Goal: Information Seeking & Learning: Learn about a topic

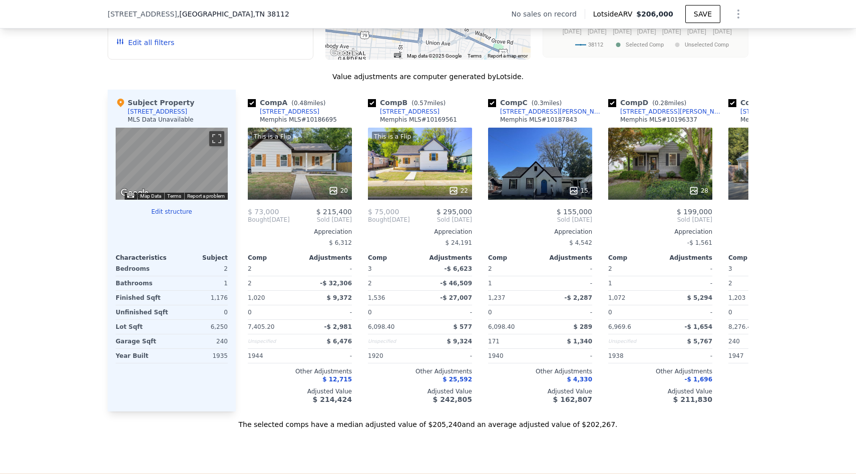
scroll to position [756, 0]
click at [370, 102] on input "checkbox" at bounding box center [372, 104] width 8 height 8
checkbox input "false"
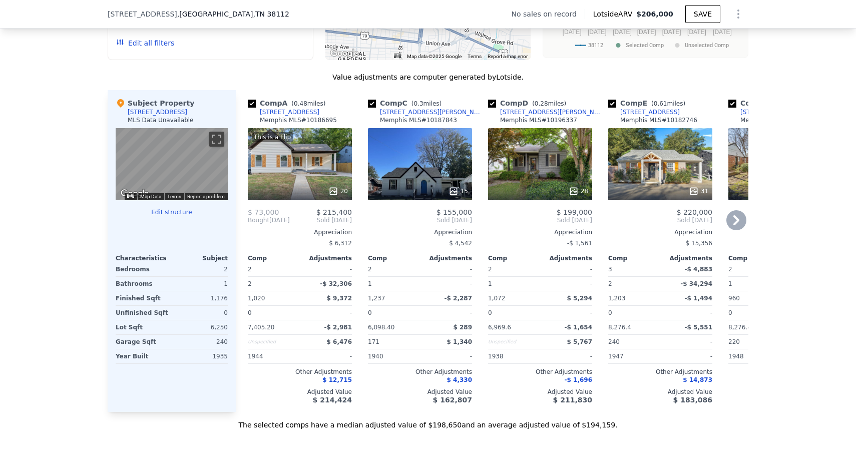
click at [251, 104] on input "checkbox" at bounding box center [252, 104] width 8 height 8
checkbox input "false"
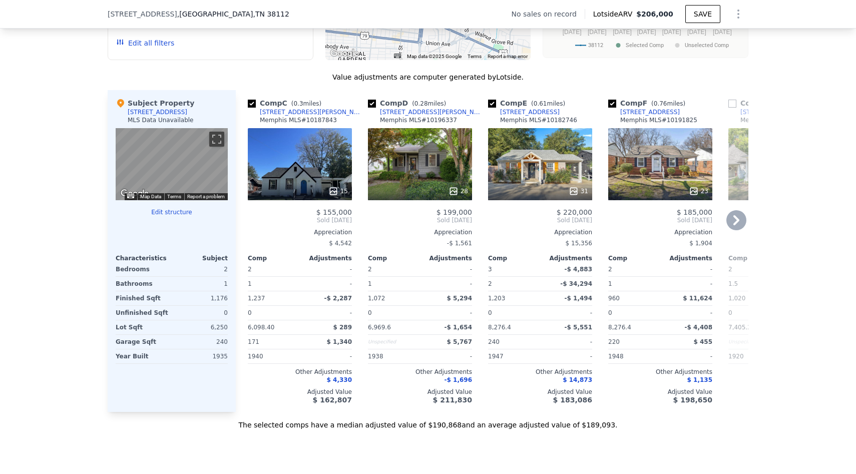
drag, startPoint x: 430, startPoint y: 426, endPoint x: 462, endPoint y: 424, distance: 32.6
click at [462, 424] on div "The selected comps have a median adjusted value of $190,868 and an average adju…" at bounding box center [428, 421] width 640 height 18
drag, startPoint x: 462, startPoint y: 424, endPoint x: 434, endPoint y: 421, distance: 28.6
click at [433, 421] on div "The selected comps have a median adjusted value of $190,868 and an average adju…" at bounding box center [428, 421] width 640 height 18
click at [313, 160] on div "15" at bounding box center [300, 164] width 104 height 72
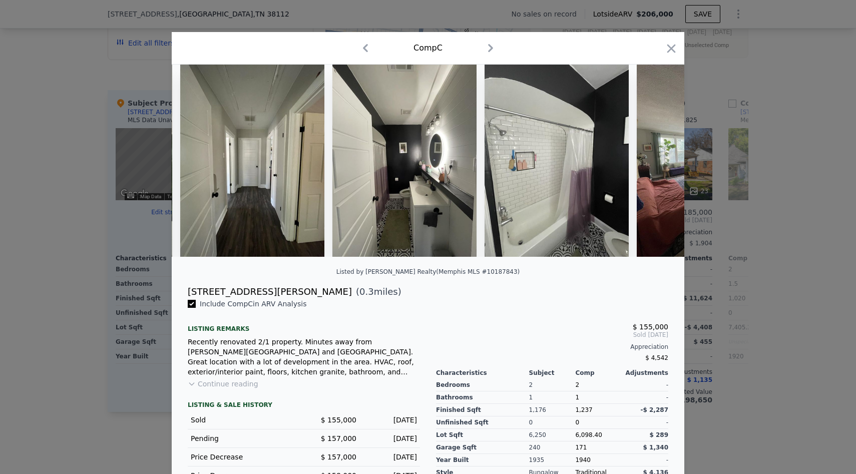
scroll to position [0, 905]
click at [671, 51] on icon "button" at bounding box center [671, 49] width 14 height 14
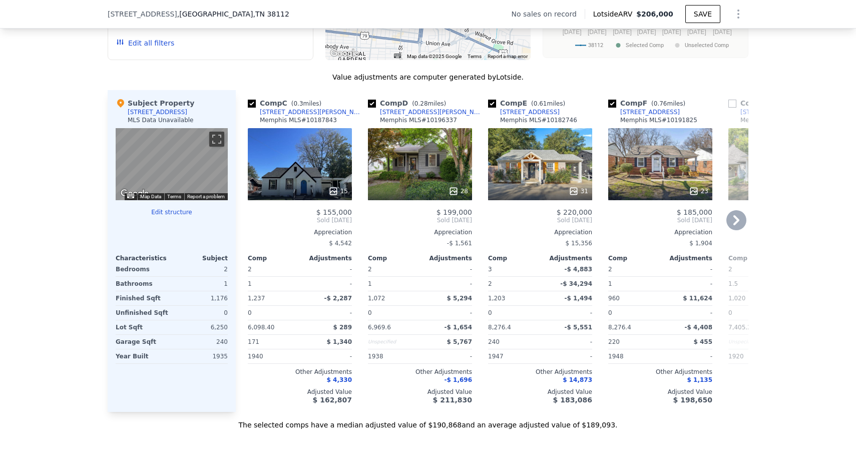
click at [394, 167] on div "28" at bounding box center [420, 164] width 104 height 72
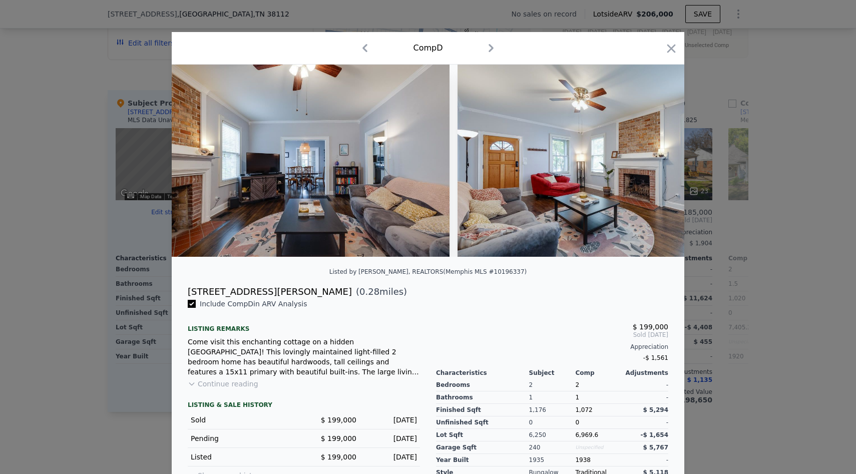
scroll to position [0, 1793]
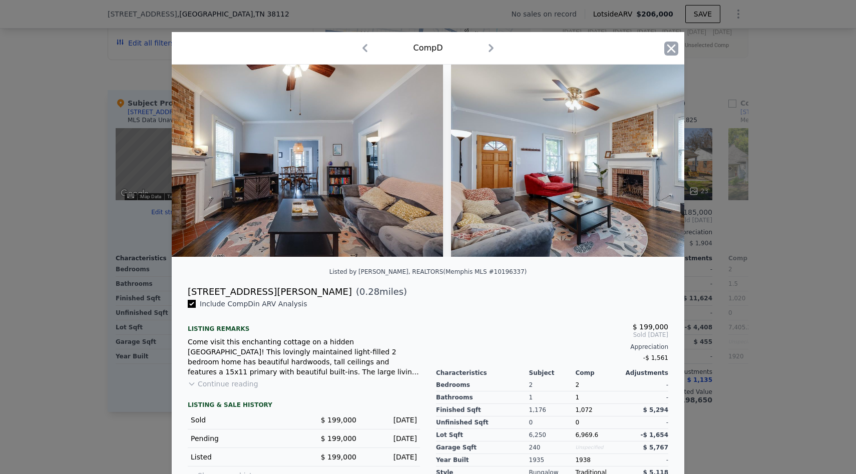
click at [669, 51] on icon "button" at bounding box center [671, 49] width 14 height 14
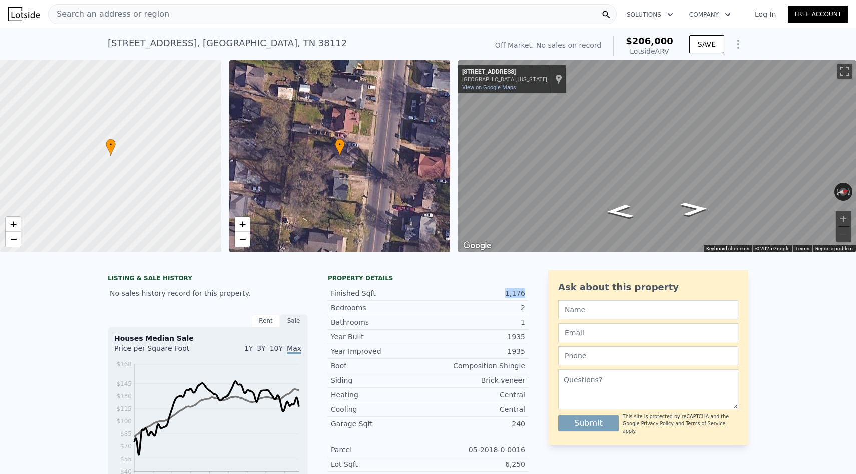
drag, startPoint x: 508, startPoint y: 293, endPoint x: 529, endPoint y: 292, distance: 21.0
click at [529, 292] on div "LISTING & SALE HISTORY No sales history record for this property. Rent Sale Ren…" at bounding box center [428, 393] width 640 height 246
checkbox input "true"
click at [624, 216] on icon "Go South, N Hollywood St" at bounding box center [619, 211] width 51 height 21
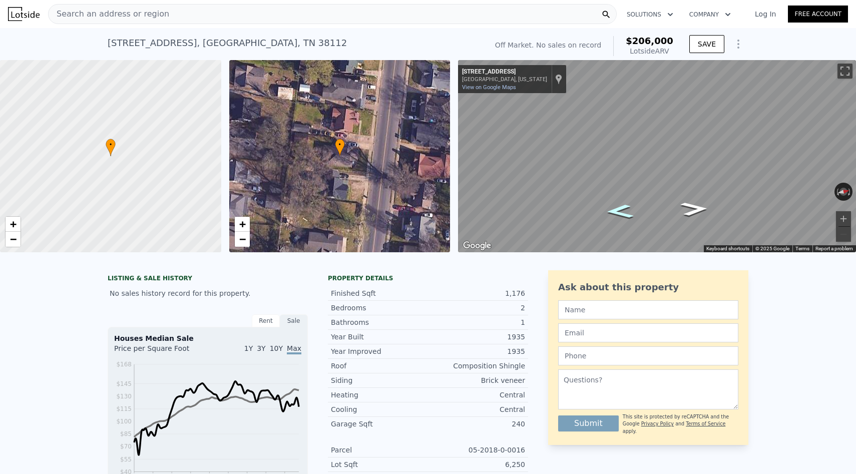
click at [624, 216] on icon "Go South, N Hollywood St" at bounding box center [619, 211] width 51 height 21
click at [845, 221] on button "Zoom in" at bounding box center [843, 218] width 15 height 15
click at [845, 220] on button "Zoom in" at bounding box center [843, 218] width 15 height 15
click at [402, 20] on div "Search an address or region" at bounding box center [332, 14] width 568 height 20
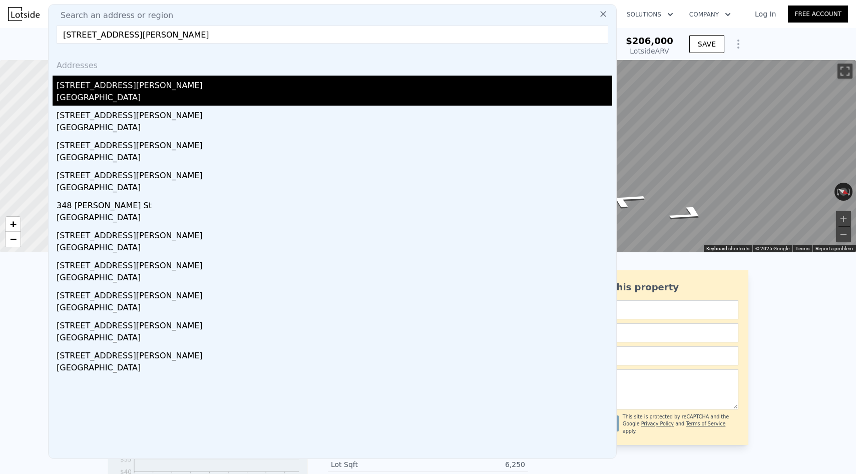
type input "[STREET_ADDRESS][PERSON_NAME]"
click at [154, 96] on div "[GEOGRAPHIC_DATA]" at bounding box center [334, 99] width 555 height 14
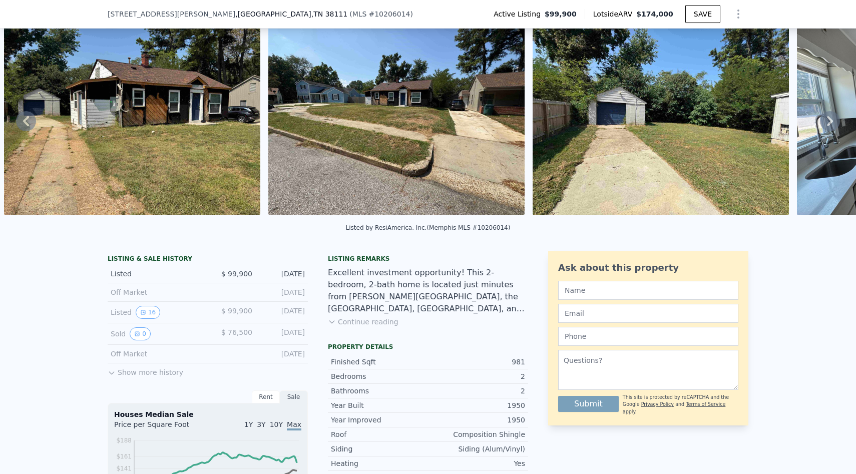
scroll to position [55, 0]
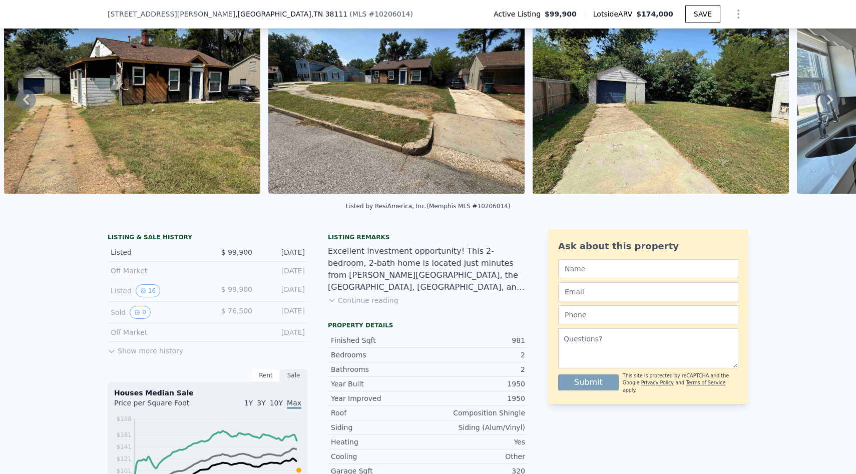
click at [369, 301] on button "Continue reading" at bounding box center [363, 300] width 71 height 10
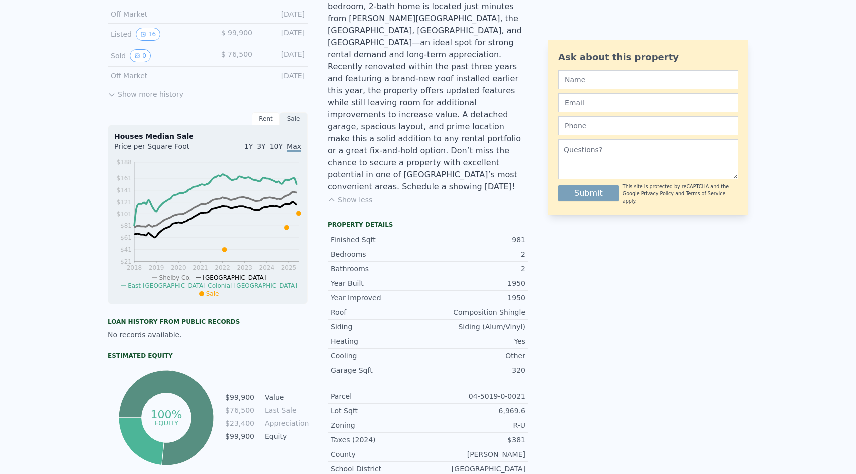
scroll to position [0, 0]
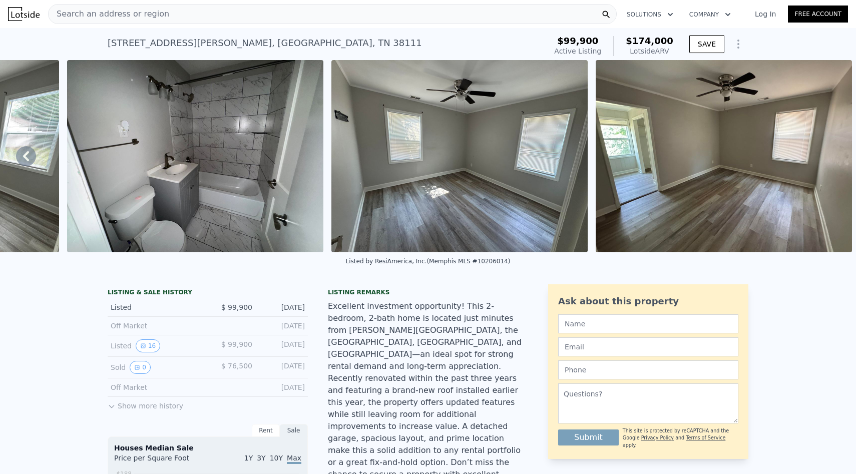
click at [226, 15] on div "Search an address or region" at bounding box center [332, 14] width 568 height 20
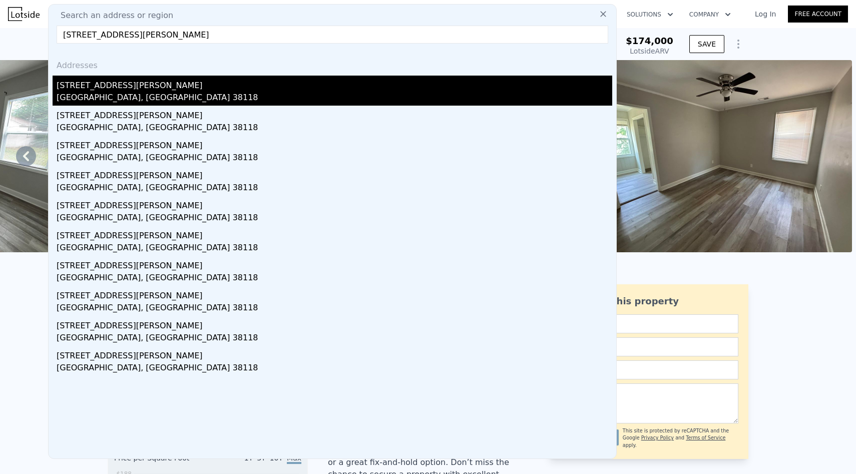
type input "[STREET_ADDRESS][PERSON_NAME]"
click at [181, 86] on div "[STREET_ADDRESS][PERSON_NAME]" at bounding box center [334, 84] width 555 height 16
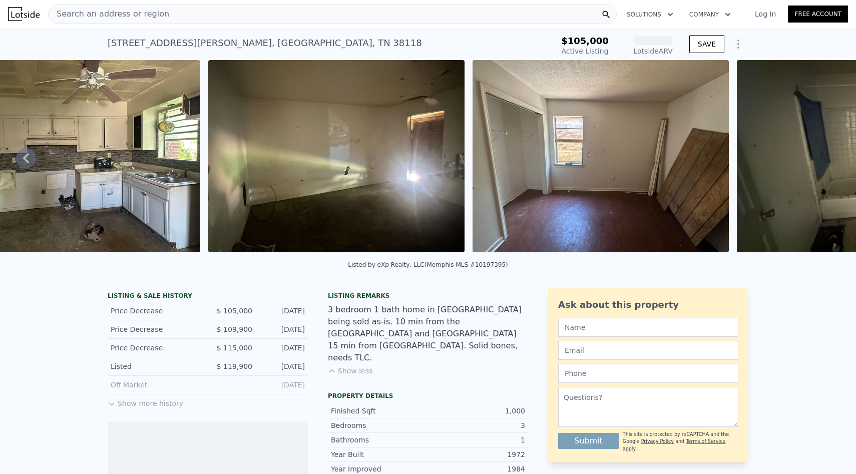
scroll to position [0, 1804]
